Goal: Information Seeking & Learning: Check status

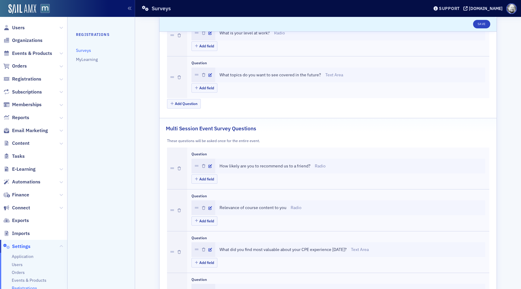
scroll to position [678, 0]
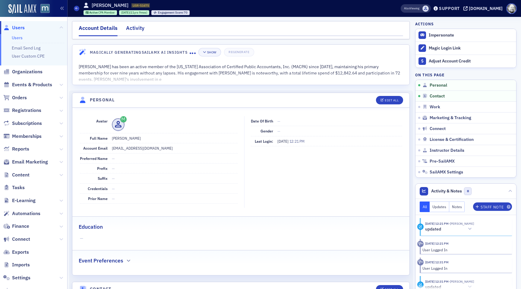
click at [143, 28] on div "Activity" at bounding box center [135, 29] width 18 height 11
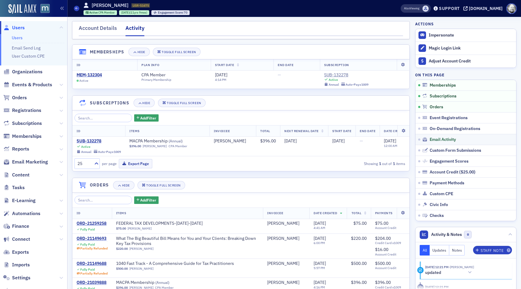
click at [434, 142] on link "Email Activity" at bounding box center [466, 139] width 101 height 11
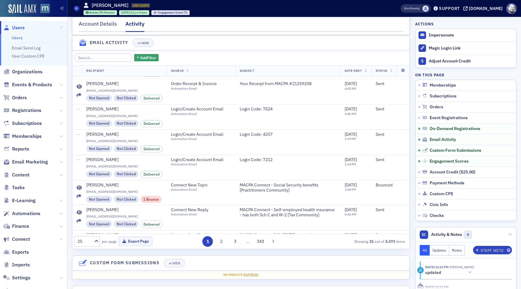
scroll to position [74, 0]
click at [429, 8] on span at bounding box center [425, 8] width 6 height 6
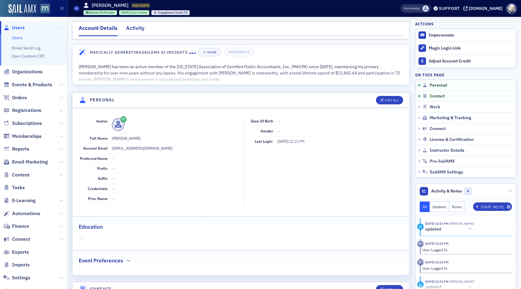
click at [138, 28] on div "Activity" at bounding box center [135, 29] width 18 height 11
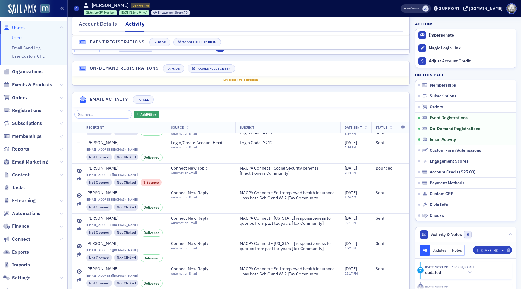
scroll to position [147, 0]
